Goal: Information Seeking & Learning: Learn about a topic

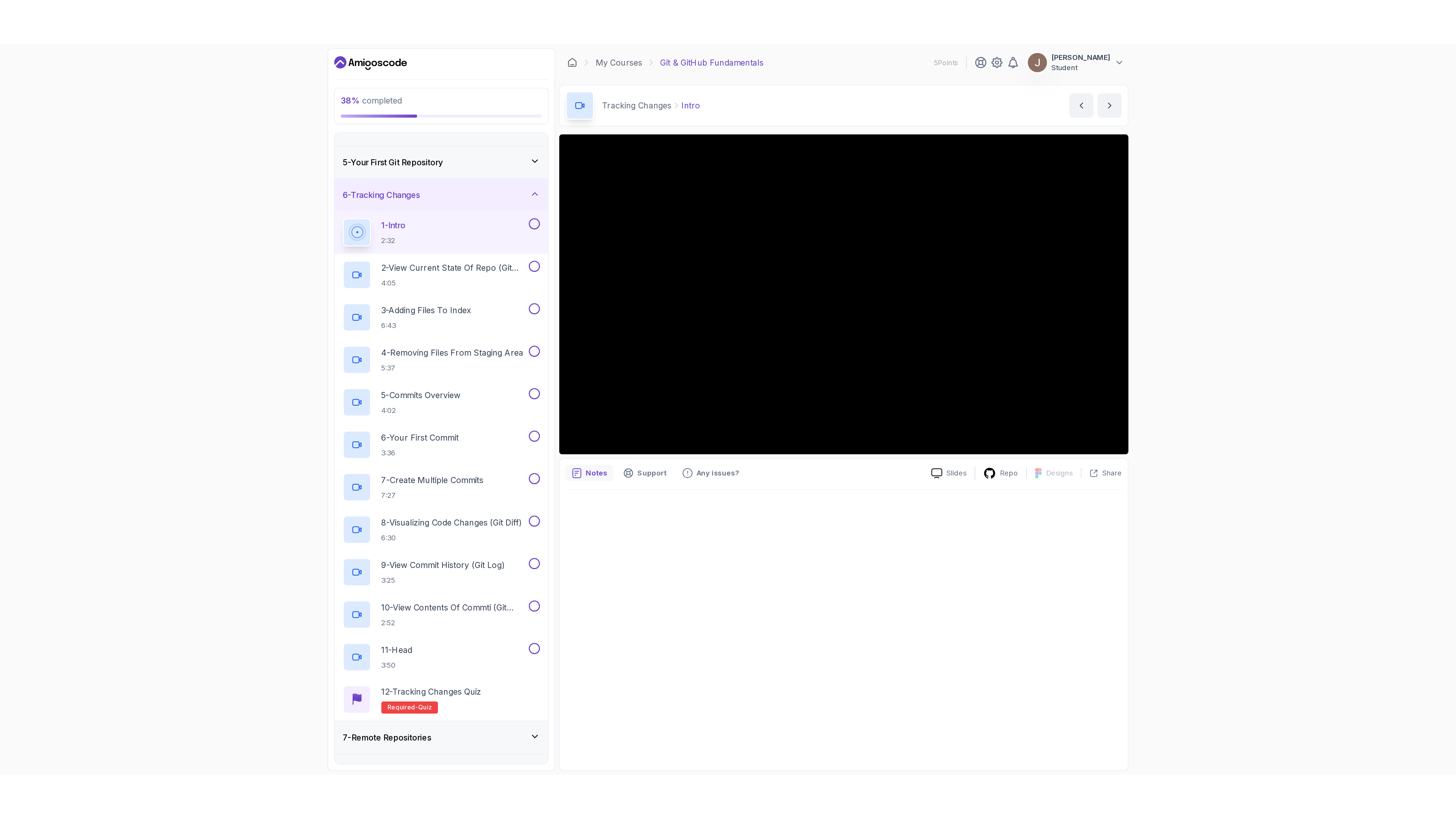
scroll to position [66, 0]
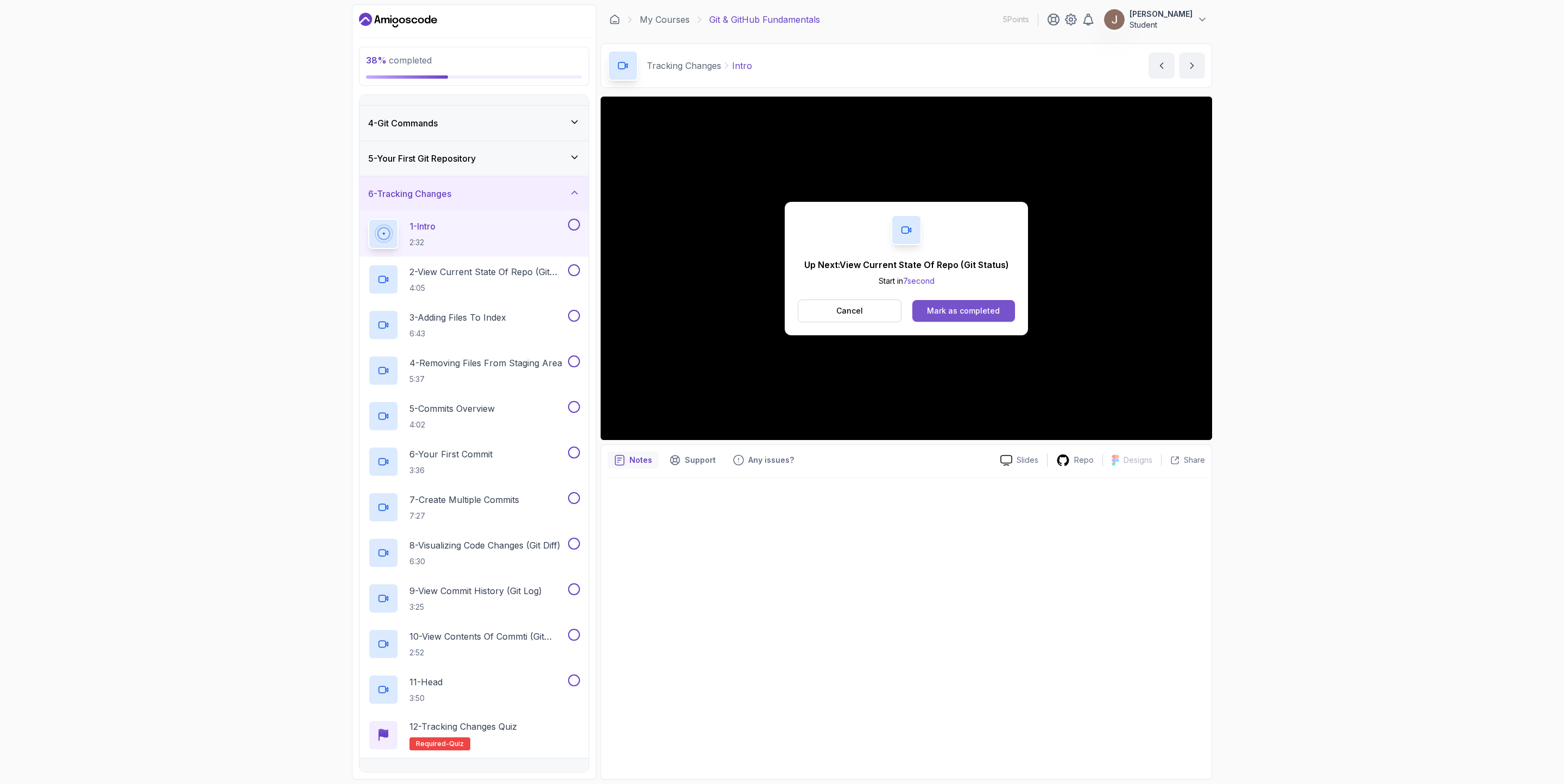
click at [950, 312] on div "Mark as completed" at bounding box center [963, 311] width 73 height 11
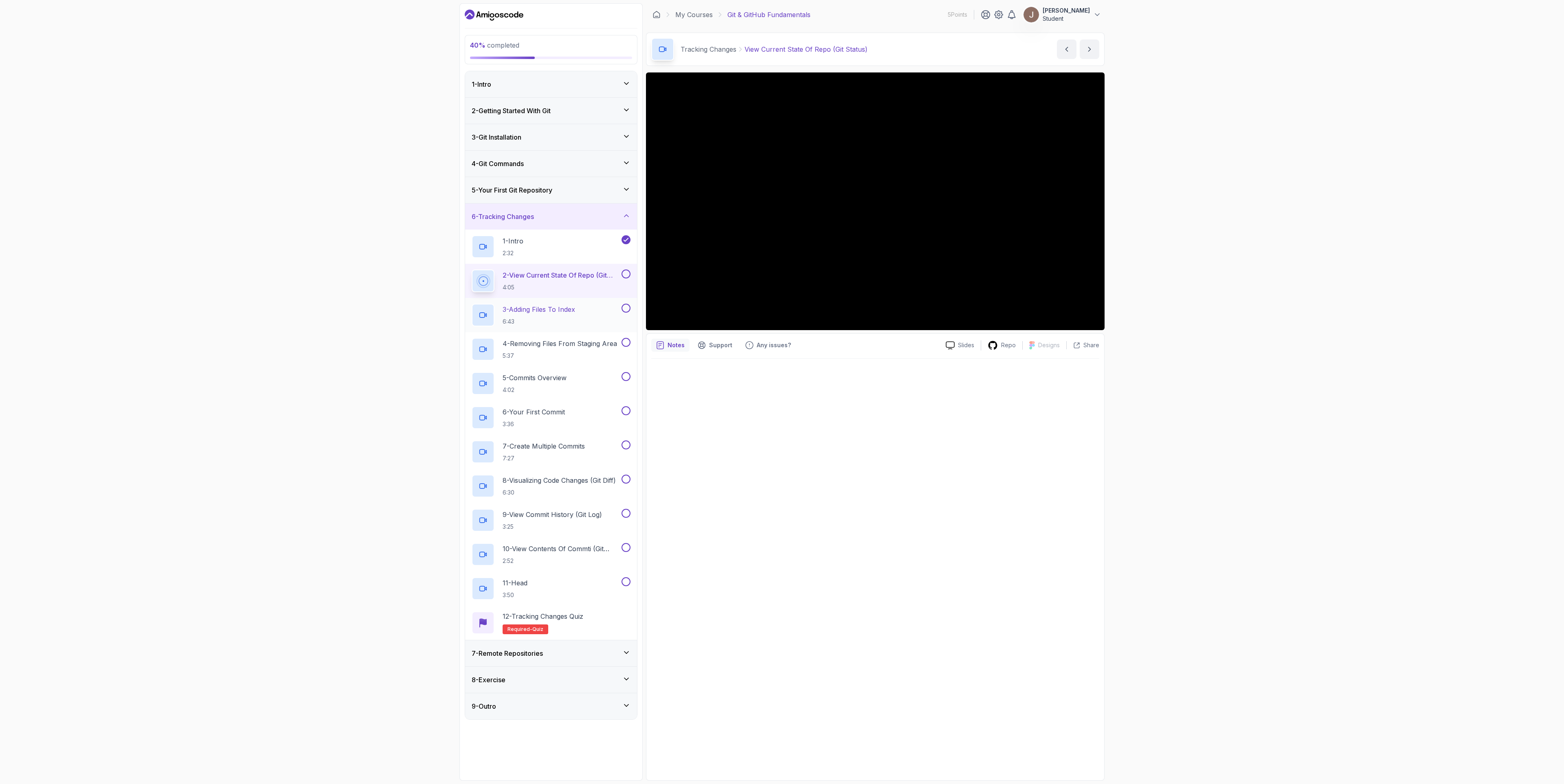
click at [581, 326] on div "3 - Adding Files To Index 6:43" at bounding box center [546, 315] width 148 height 23
click at [625, 279] on button at bounding box center [626, 274] width 9 height 9
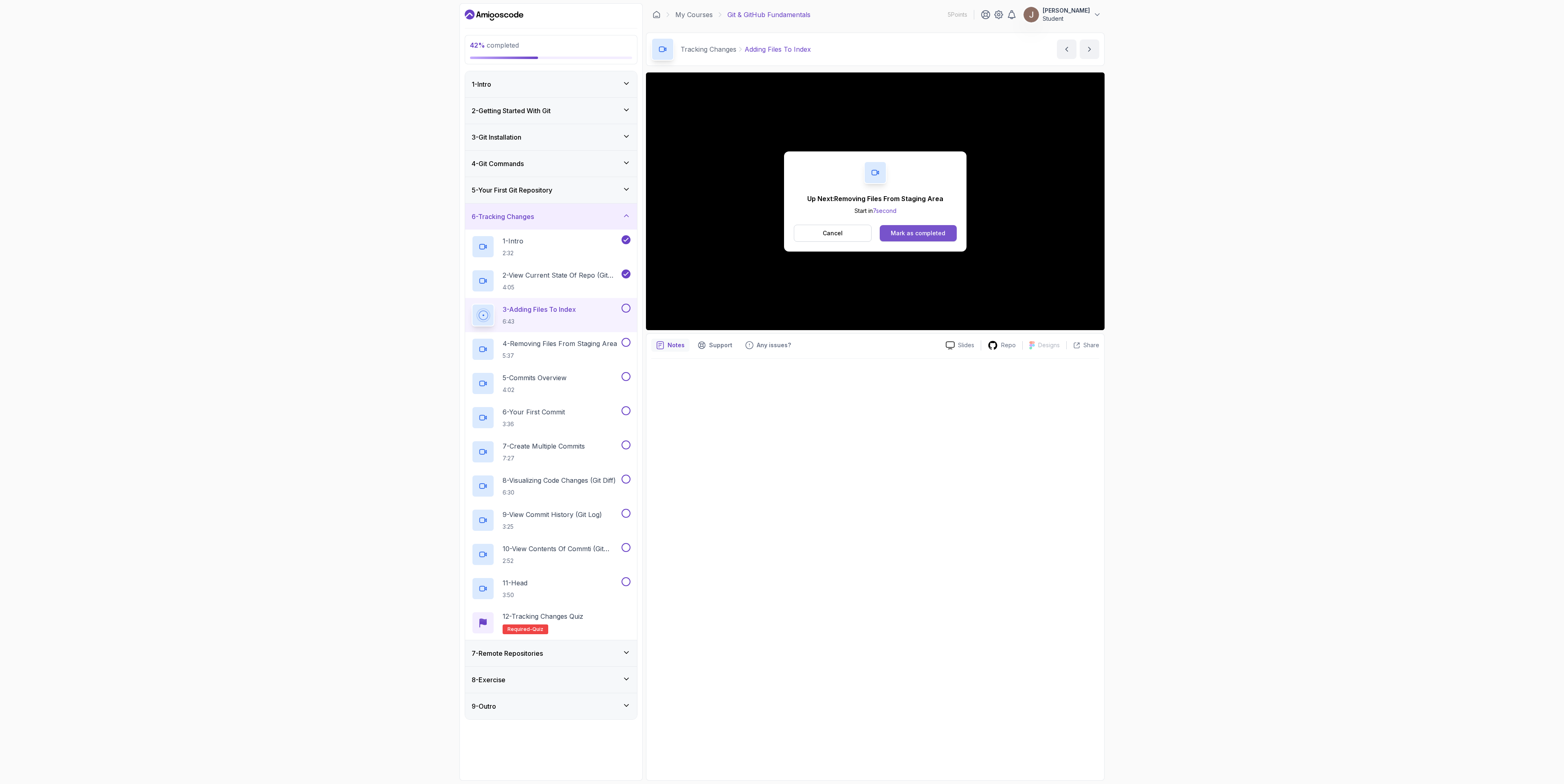
click at [936, 229] on button "Mark as completed" at bounding box center [918, 233] width 77 height 16
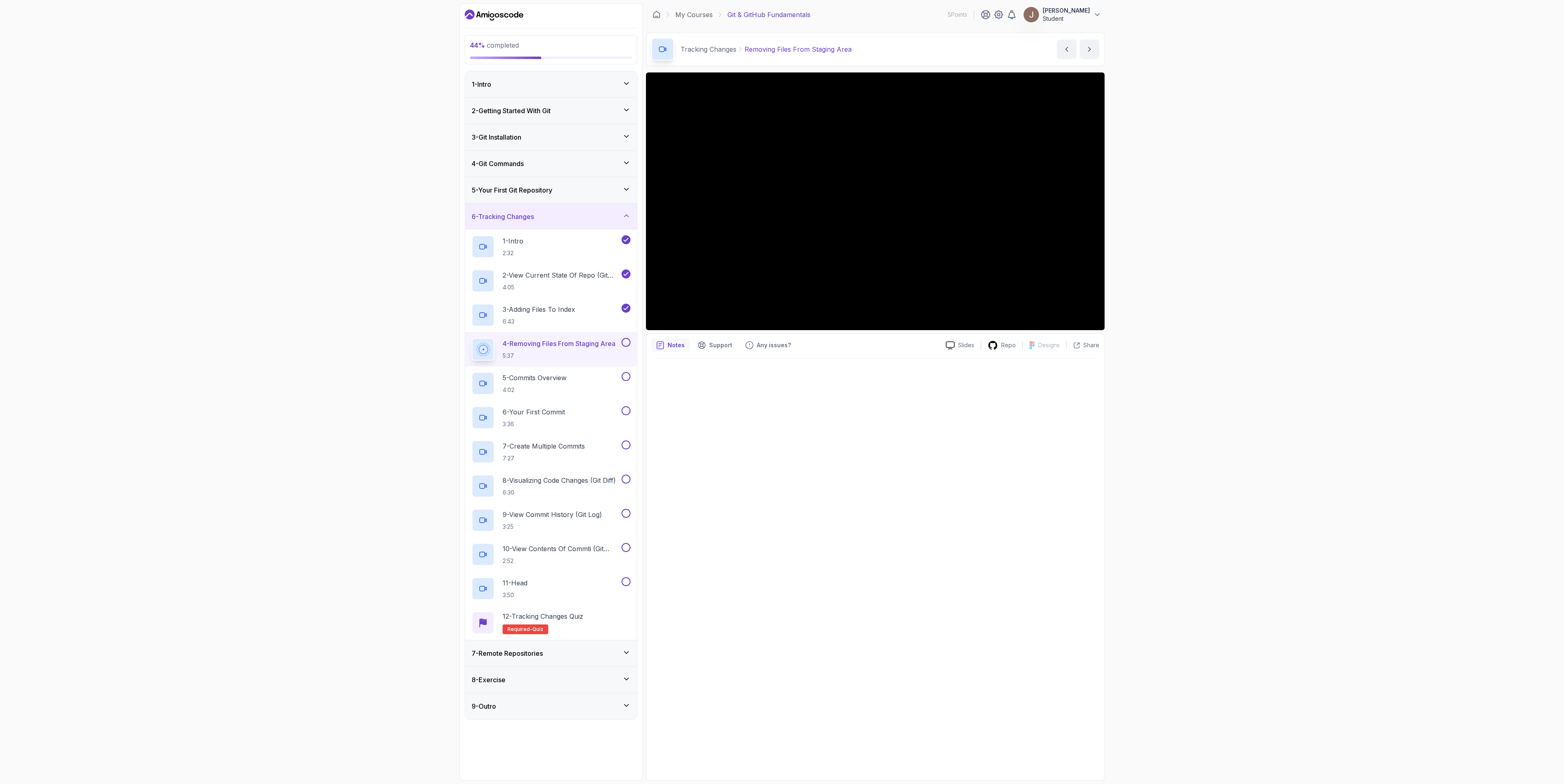
click at [548, 588] on div "7 - Remote Repositories" at bounding box center [551, 654] width 159 height 10
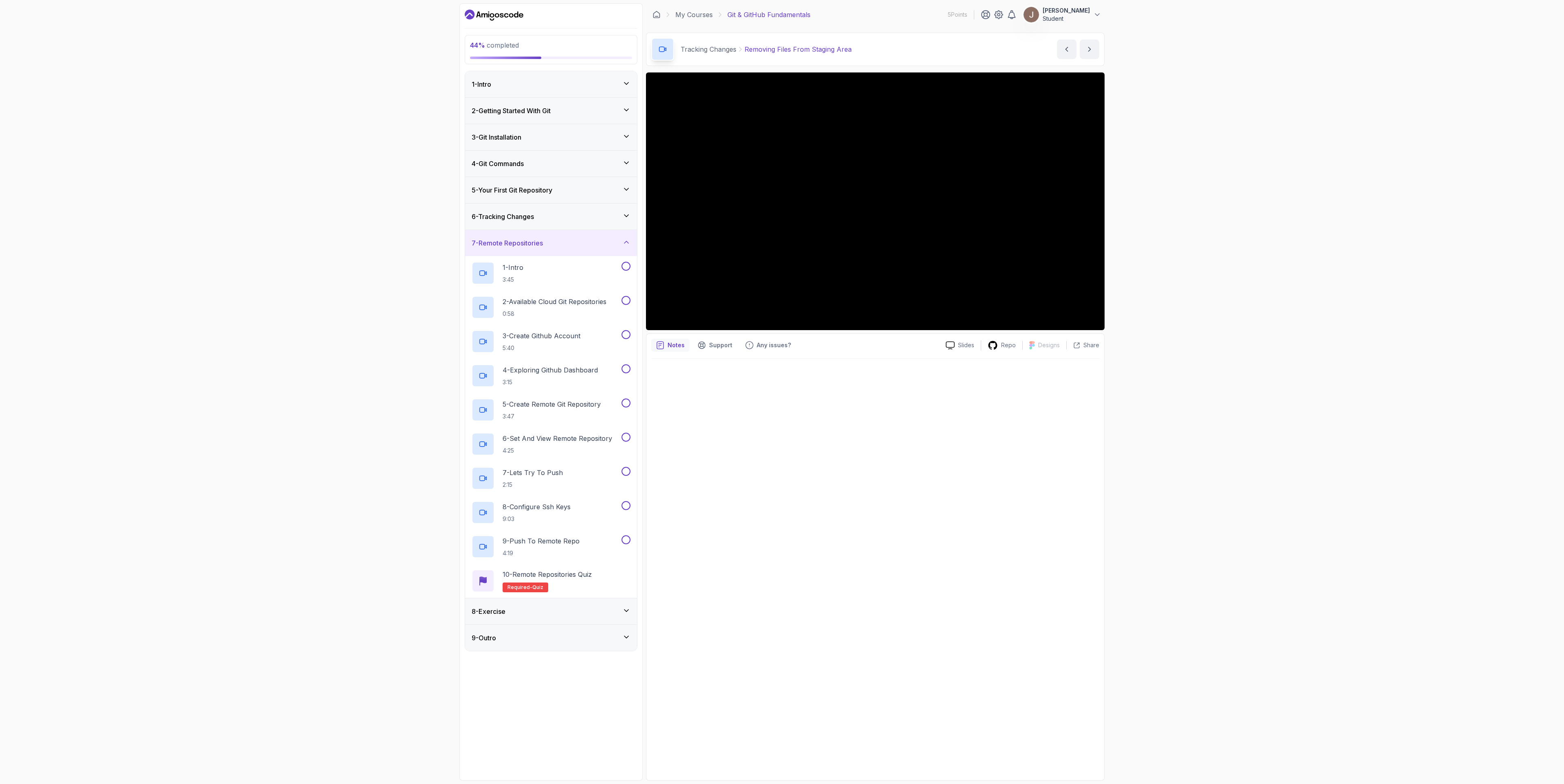
click at [584, 248] on div "7 - Remote Repositories" at bounding box center [551, 243] width 159 height 10
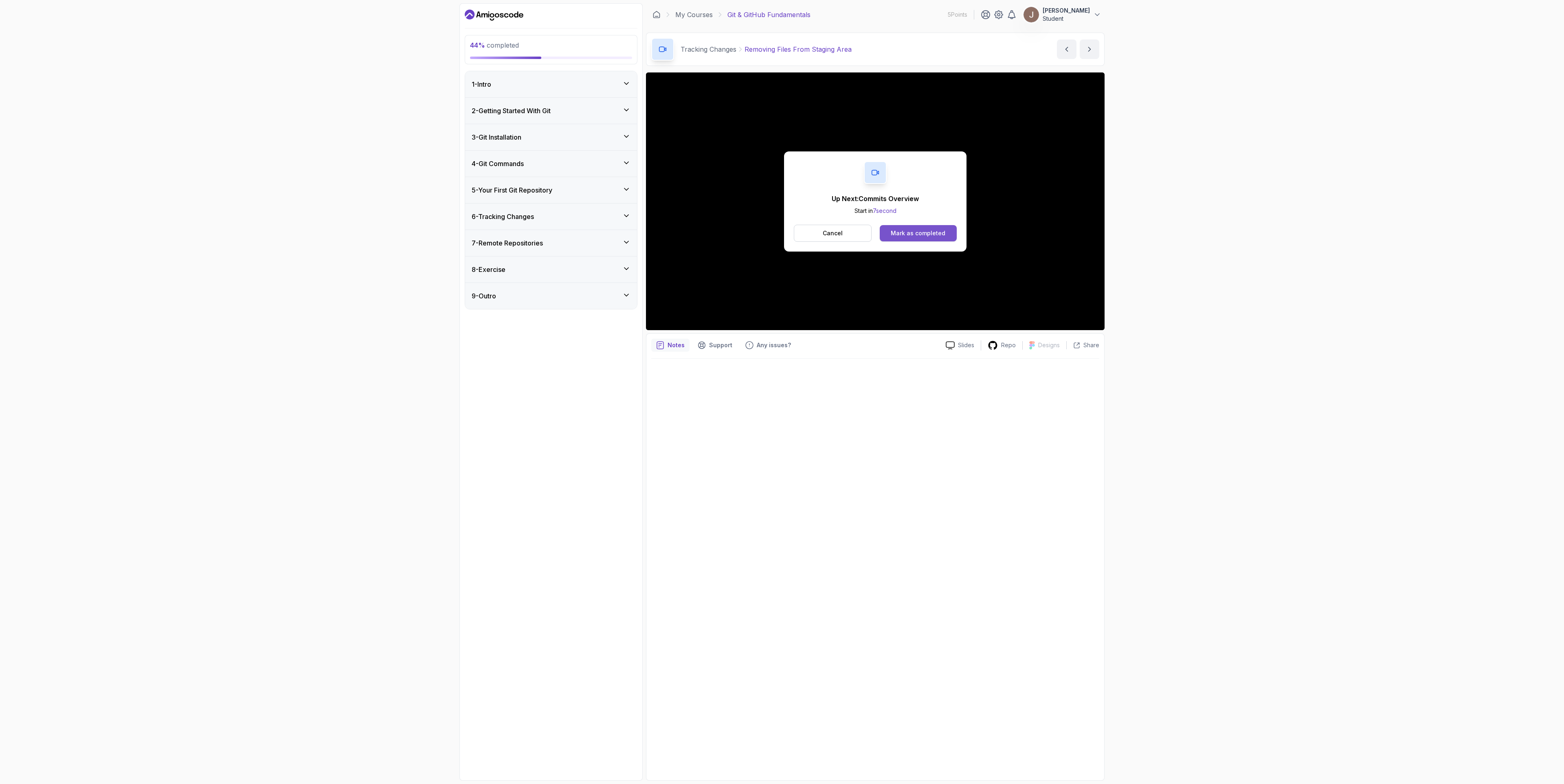
click at [915, 233] on div "Mark as completed" at bounding box center [918, 233] width 55 height 8
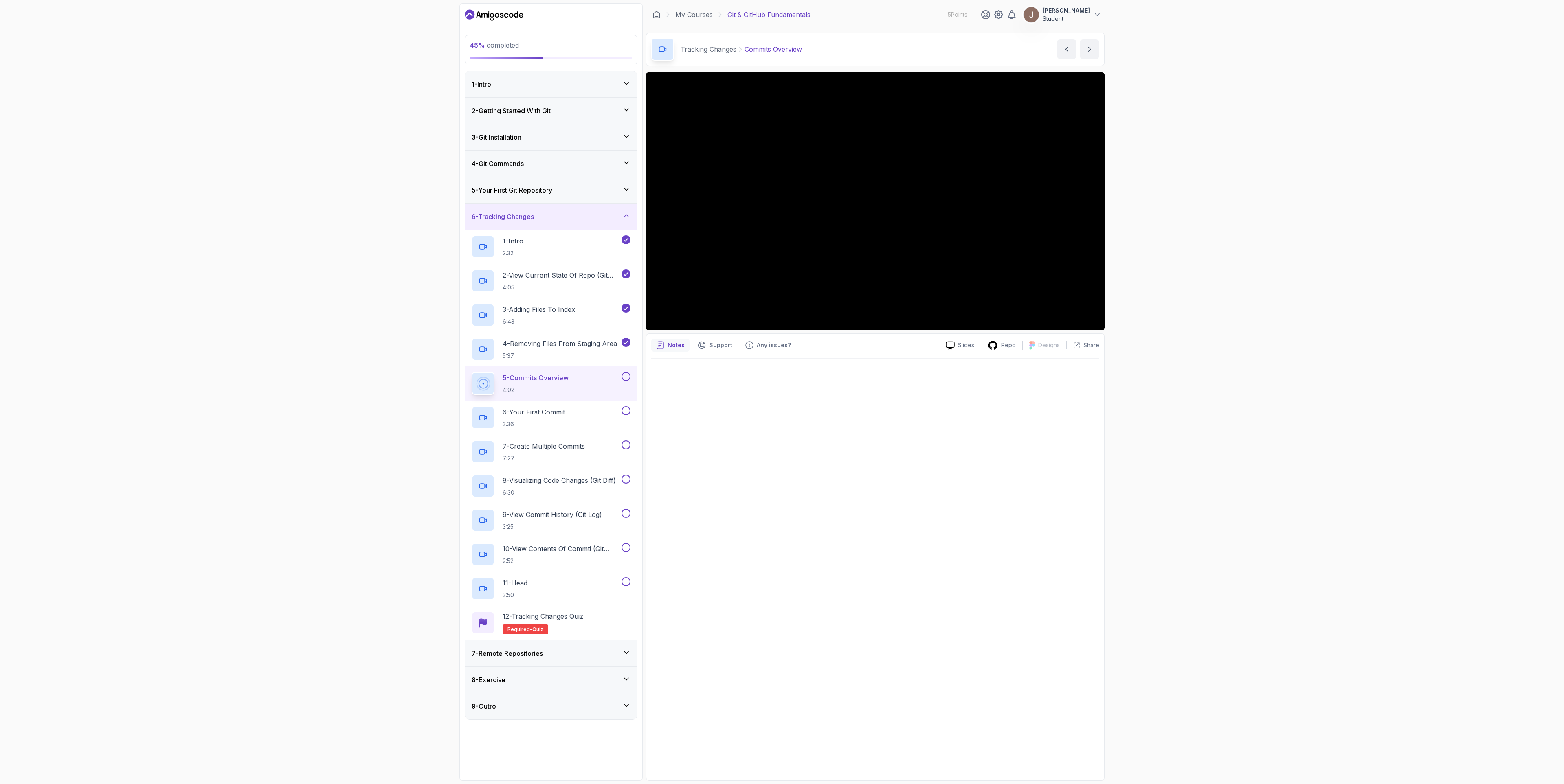
click at [320, 262] on div "45 % completed 1 - Intro 2 - Getting Started With Git 3 - Git Installation 4 - …" at bounding box center [782, 392] width 1564 height 784
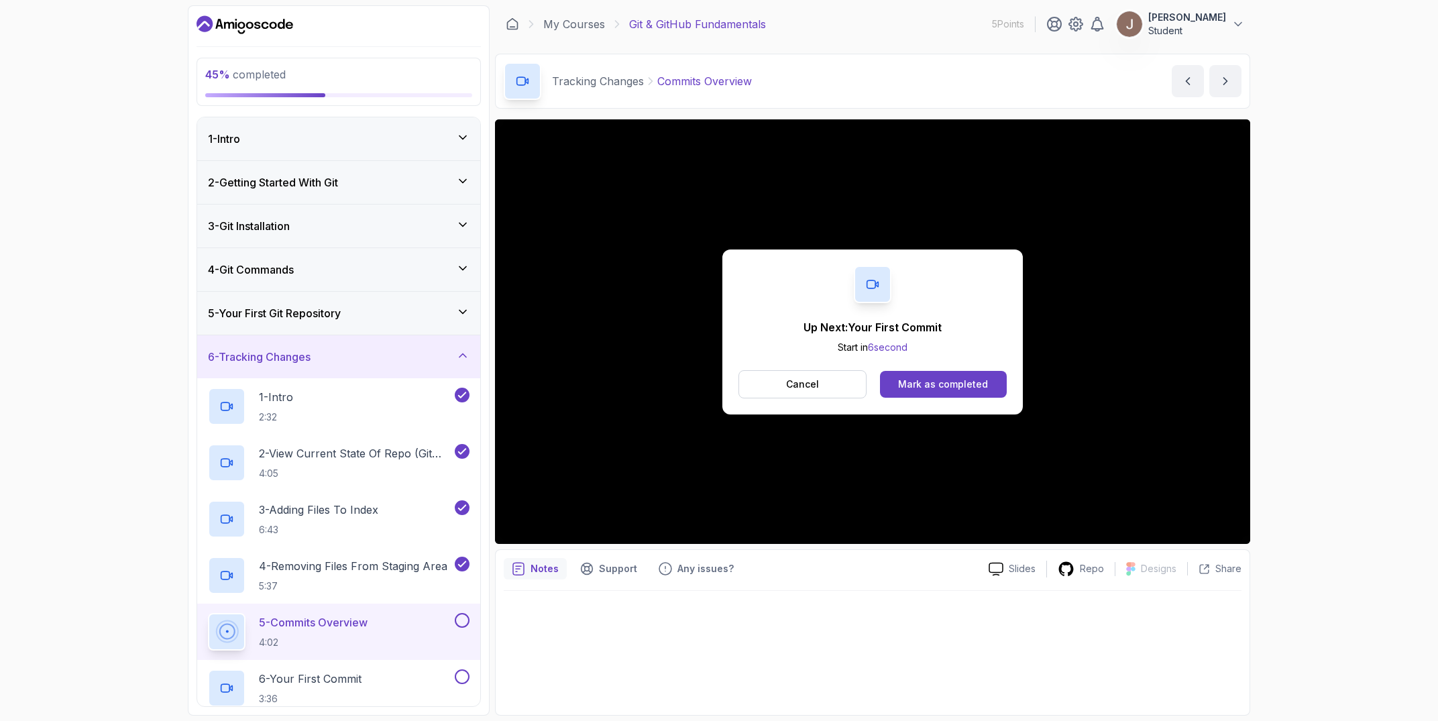
click at [972, 357] on div "Up Next: Your First Commit Start in 6 second Cancel [PERSON_NAME] as completed" at bounding box center [872, 332] width 301 height 165
click at [959, 385] on div "Mark as completed" at bounding box center [943, 384] width 90 height 13
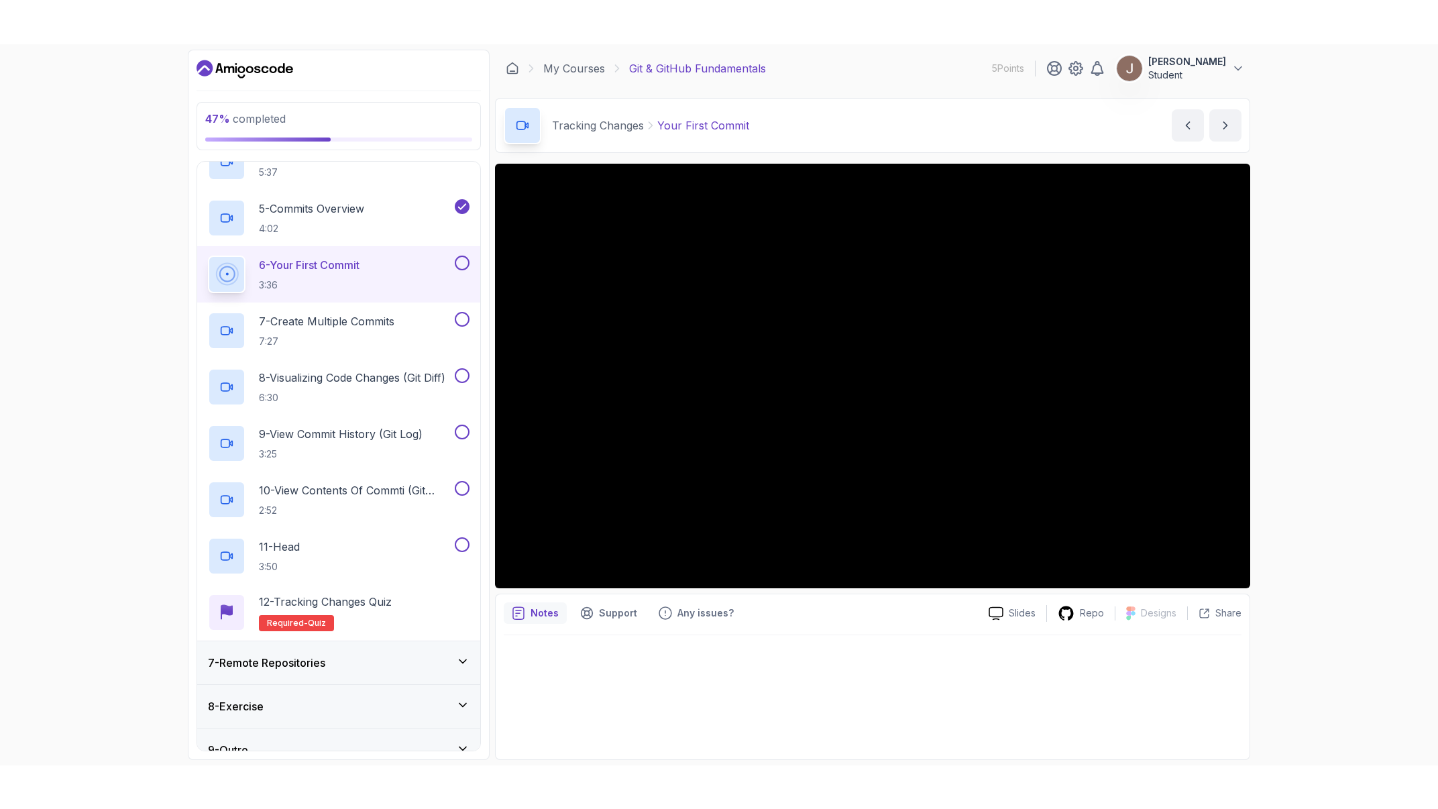
scroll to position [392, 0]
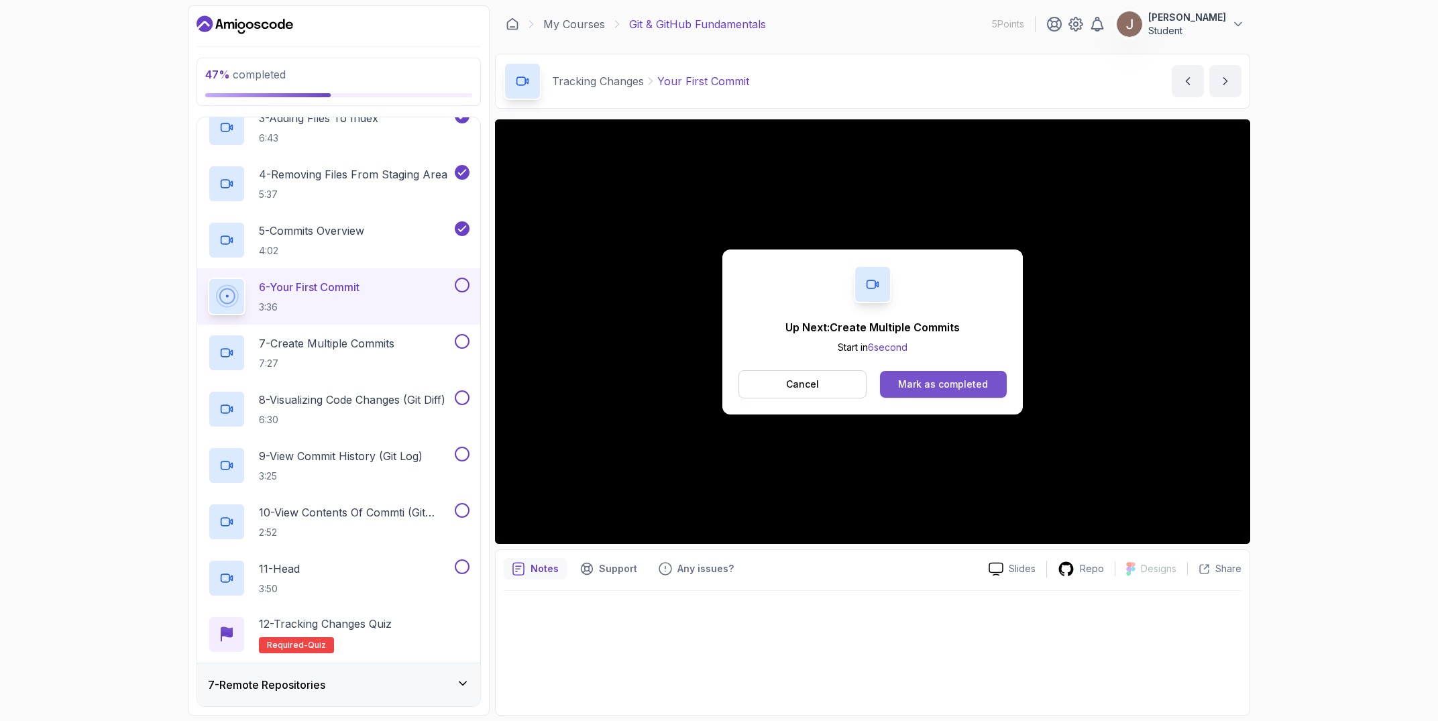
click at [953, 380] on div "Mark as completed" at bounding box center [943, 384] width 90 height 13
